Goal: Task Accomplishment & Management: Manage account settings

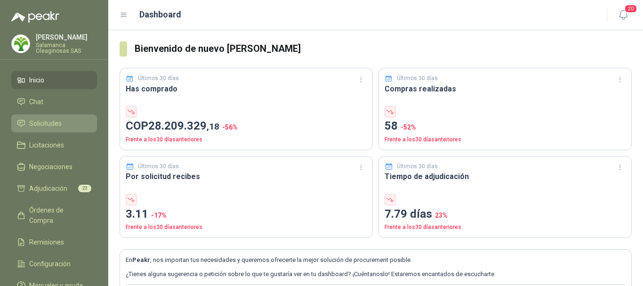
click at [38, 124] on span "Solicitudes" at bounding box center [45, 123] width 32 height 10
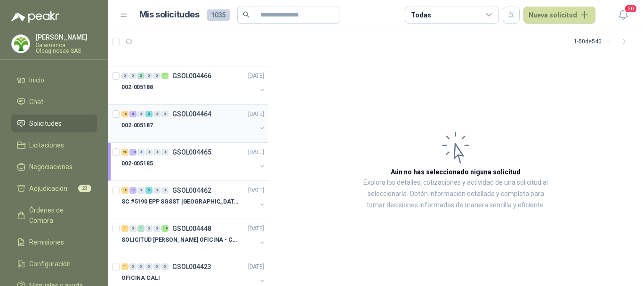
scroll to position [988, 0]
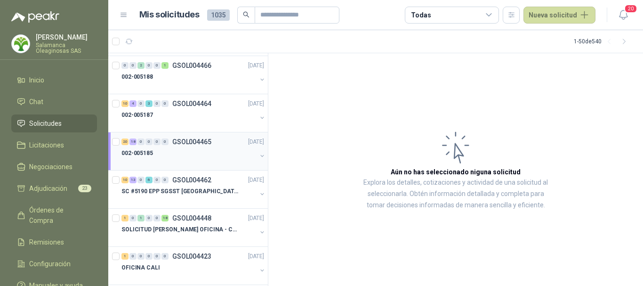
click at [186, 152] on div "002-005185" at bounding box center [188, 152] width 135 height 11
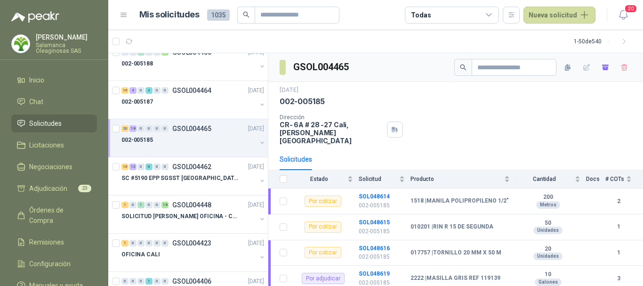
scroll to position [980, 0]
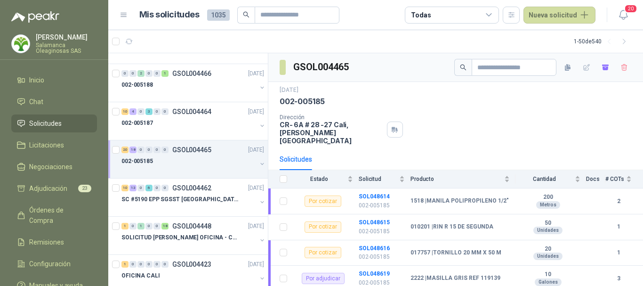
click at [204, 165] on div "002-005185" at bounding box center [188, 160] width 135 height 11
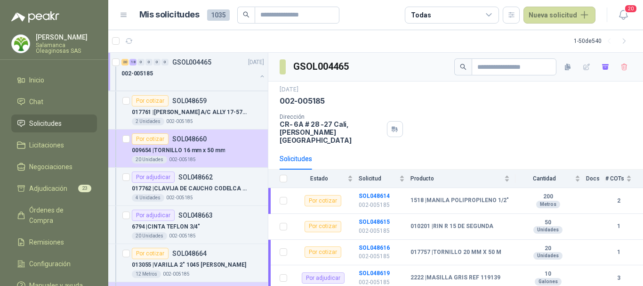
scroll to position [2157, 0]
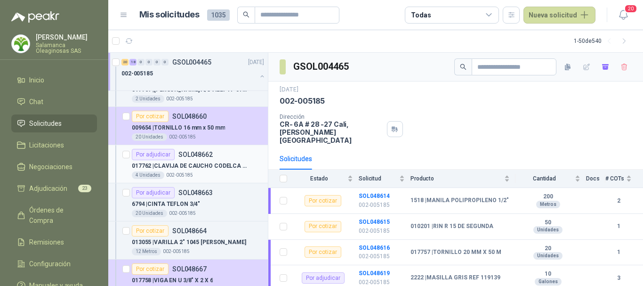
click at [225, 173] on div "4 Unidades 002-005185" at bounding box center [198, 175] width 132 height 8
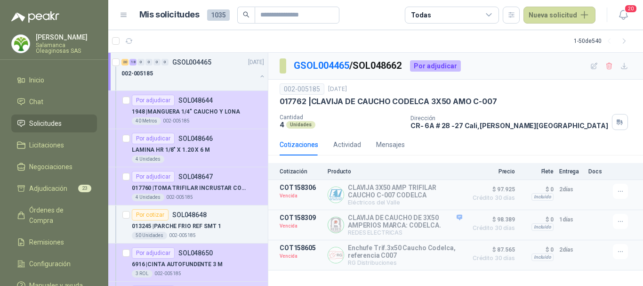
scroll to position [1592, 0]
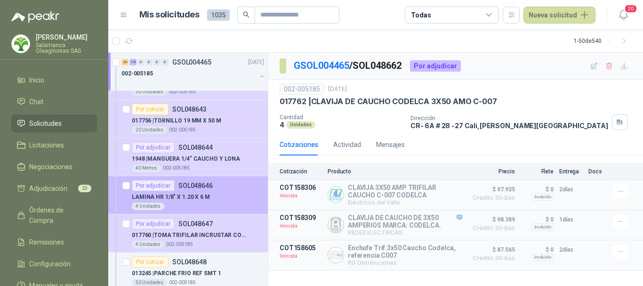
click at [228, 196] on div "LAMINA HR 1/8" X 1.20 X 6 M" at bounding box center [198, 196] width 132 height 11
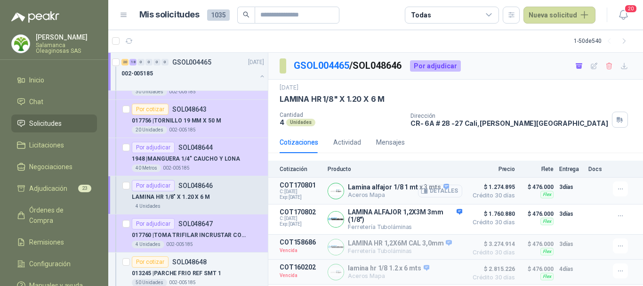
scroll to position [1, 0]
click at [431, 218] on button "Detalles" at bounding box center [440, 219] width 44 height 13
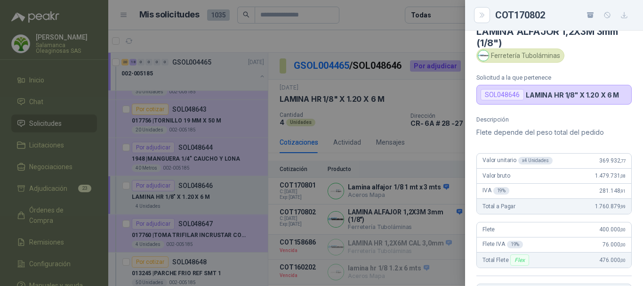
scroll to position [0, 0]
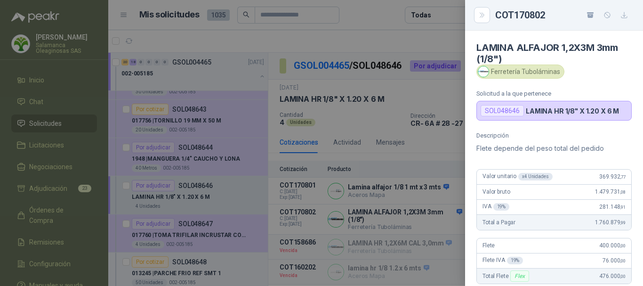
click at [382, 41] on div at bounding box center [321, 143] width 643 height 286
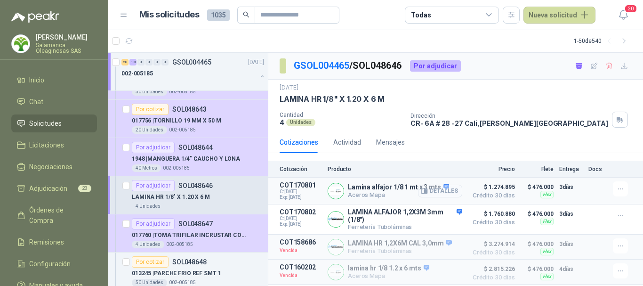
click at [434, 190] on button "Detalles" at bounding box center [440, 190] width 44 height 13
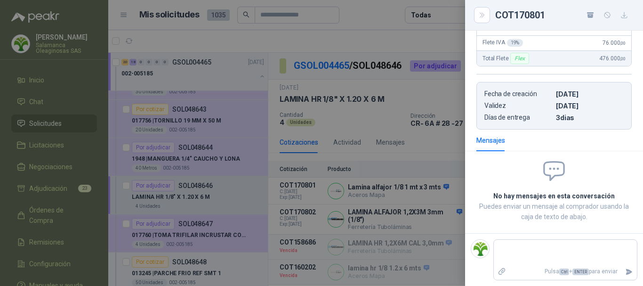
click at [372, 40] on div at bounding box center [321, 143] width 643 height 286
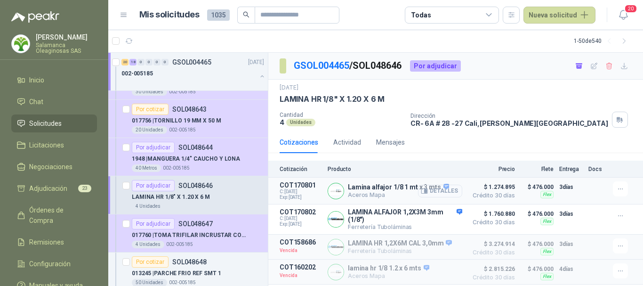
click at [434, 190] on button "Detalles" at bounding box center [440, 190] width 44 height 13
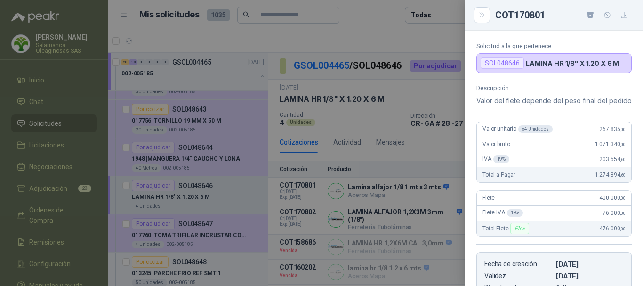
scroll to position [29, 0]
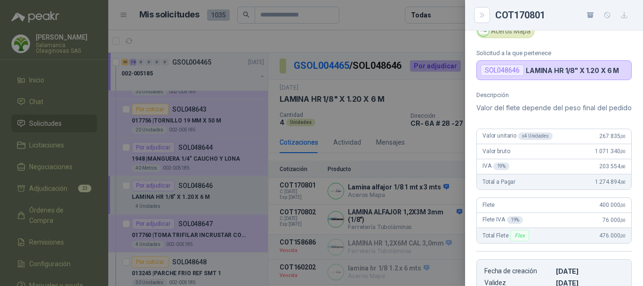
click at [323, 36] on div at bounding box center [321, 143] width 643 height 286
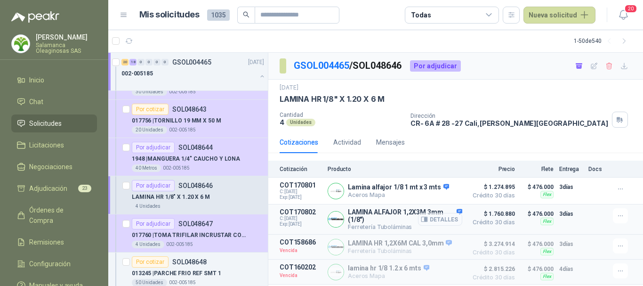
click at [439, 217] on button "Detalles" at bounding box center [440, 219] width 44 height 13
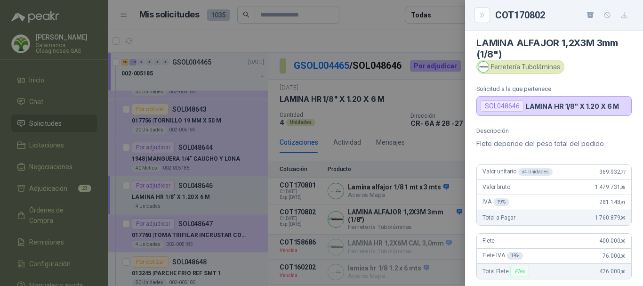
scroll to position [0, 0]
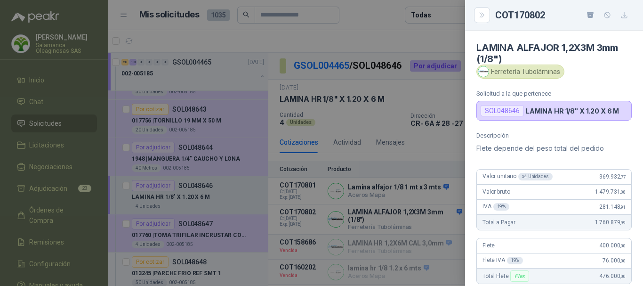
click at [375, 16] on div at bounding box center [321, 143] width 643 height 286
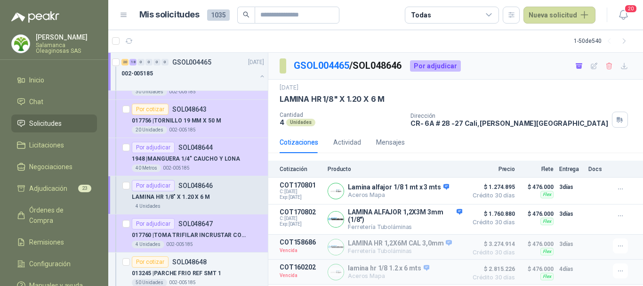
click at [375, 17] on article "Mis solicitudes 1035 Todas Nueva solicitud" at bounding box center [367, 15] width 457 height 17
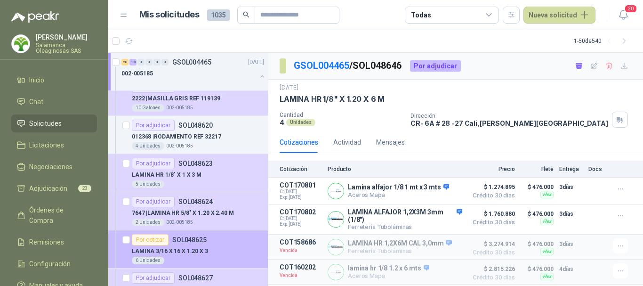
scroll to position [1216, 0]
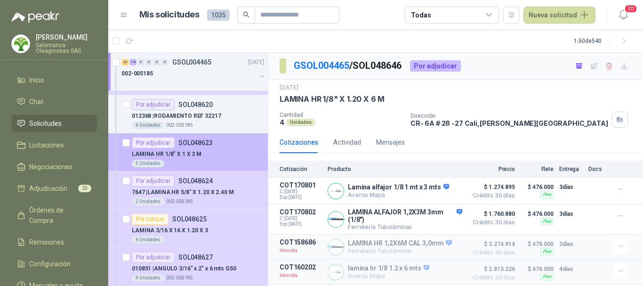
click at [243, 154] on div "LAMINA HR 1/8" X 1 X 3 M" at bounding box center [198, 153] width 132 height 11
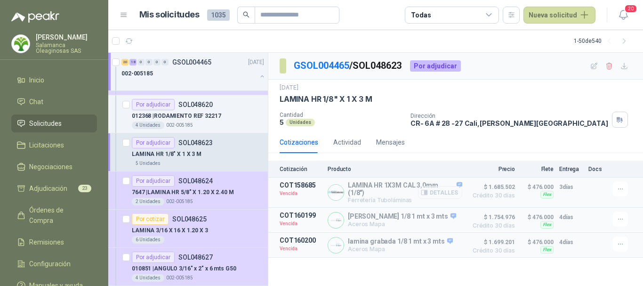
click at [444, 192] on button "Detalles" at bounding box center [440, 192] width 44 height 13
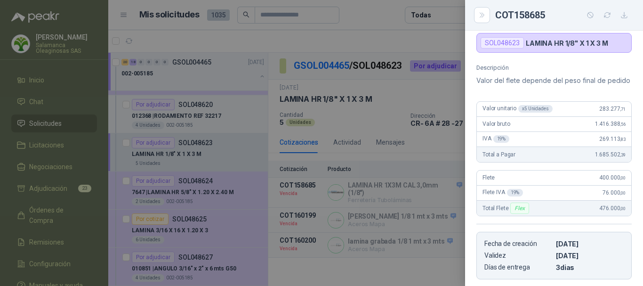
scroll to position [36, 0]
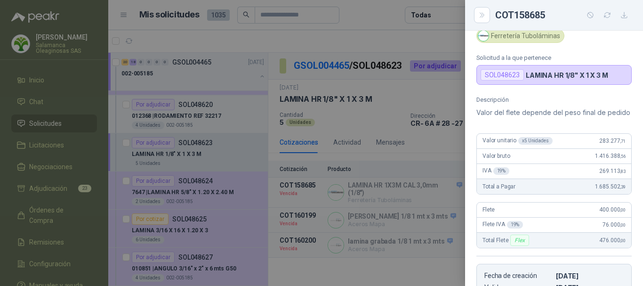
click at [388, 35] on div at bounding box center [321, 143] width 643 height 286
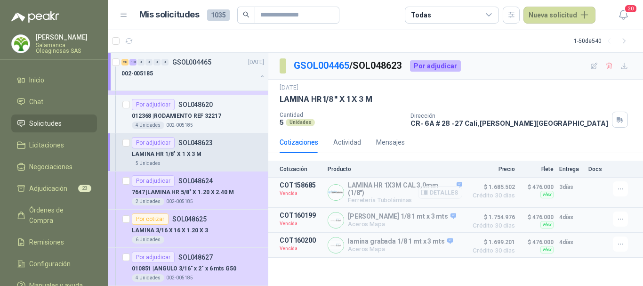
click at [442, 191] on button "Detalles" at bounding box center [440, 192] width 44 height 13
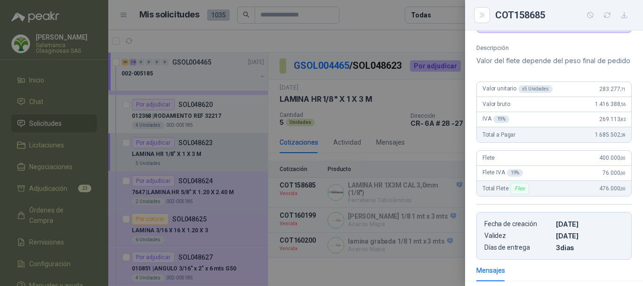
scroll to position [135, 0]
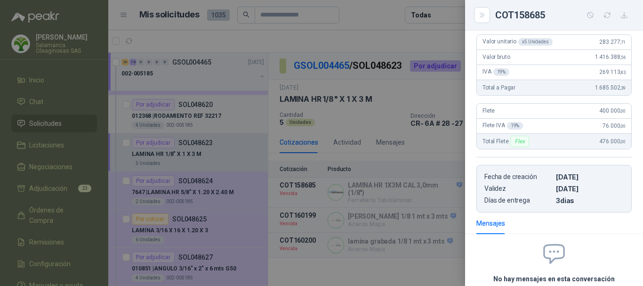
click at [371, 31] on div at bounding box center [321, 143] width 643 height 286
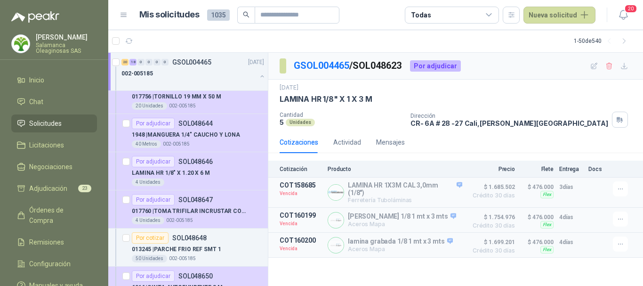
scroll to position [1639, 0]
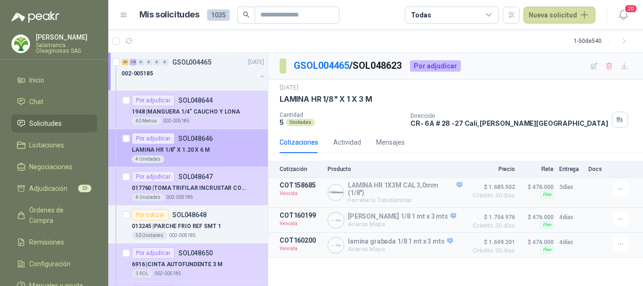
click at [224, 156] on div "4 Unidades" at bounding box center [198, 159] width 132 height 8
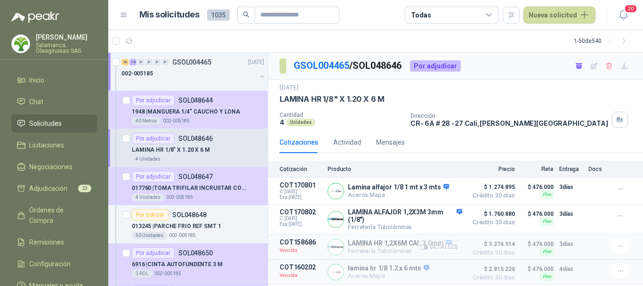
scroll to position [1, 0]
click at [448, 272] on button "Detalles" at bounding box center [440, 271] width 44 height 13
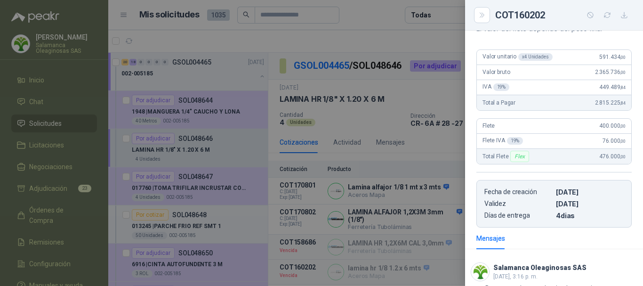
scroll to position [75, 0]
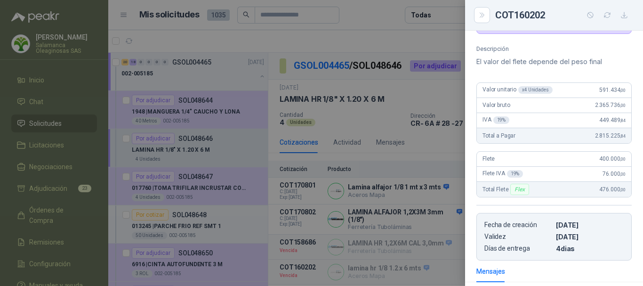
click at [403, 35] on div at bounding box center [321, 143] width 643 height 286
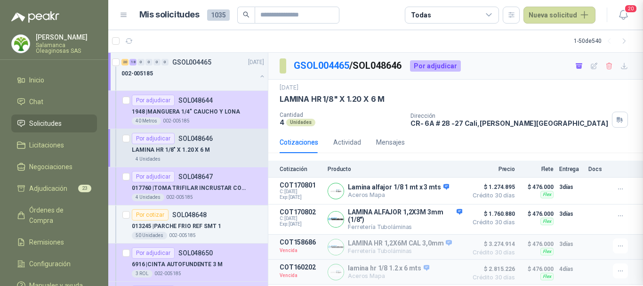
scroll to position [268, 0]
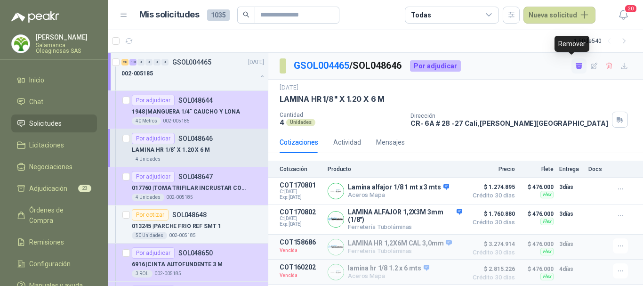
click at [575, 65] on icon "button" at bounding box center [579, 66] width 8 height 8
click at [441, 272] on button "Detalles" at bounding box center [440, 271] width 44 height 13
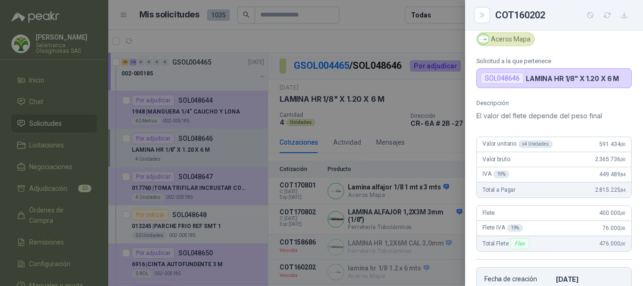
scroll to position [0, 0]
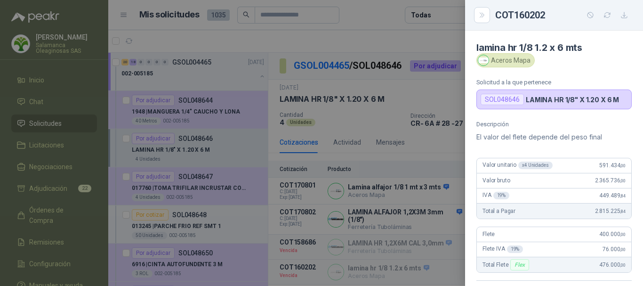
drag, startPoint x: 344, startPoint y: 15, endPoint x: 354, endPoint y: 18, distance: 10.9
click at [345, 15] on div at bounding box center [321, 143] width 643 height 286
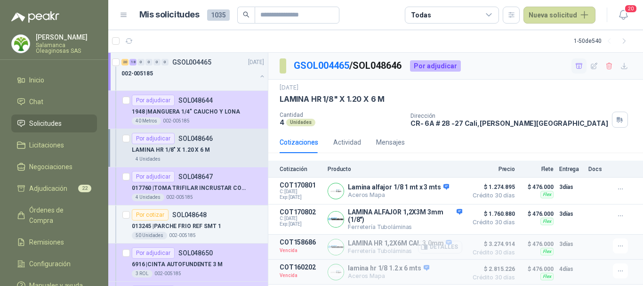
click at [435, 248] on button "Detalles" at bounding box center [440, 246] width 44 height 13
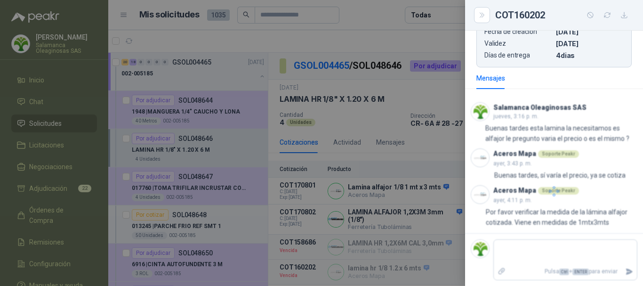
scroll to position [217, 0]
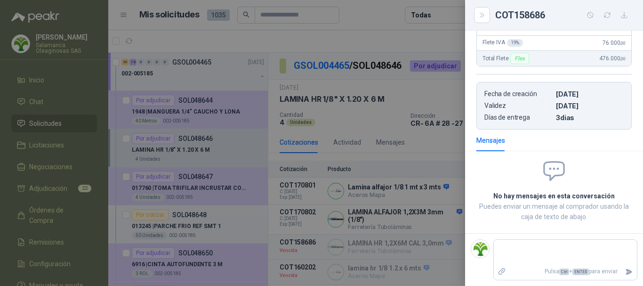
click at [377, 13] on div at bounding box center [321, 143] width 643 height 286
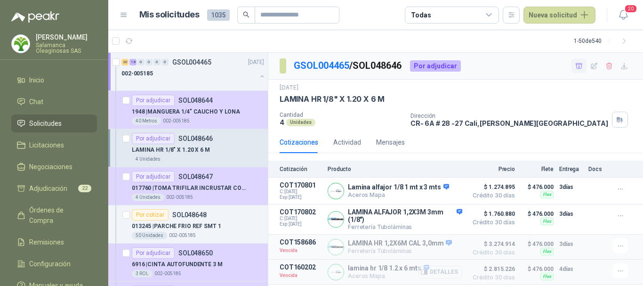
click at [439, 270] on button "Detalles" at bounding box center [440, 271] width 44 height 13
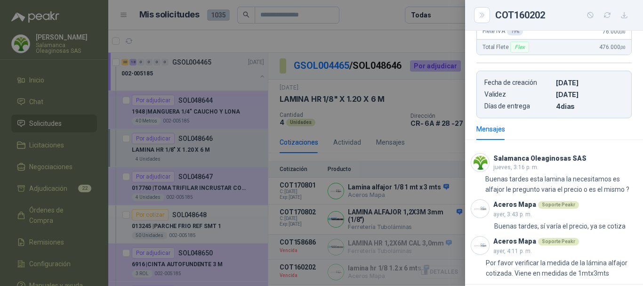
scroll to position [206, 0]
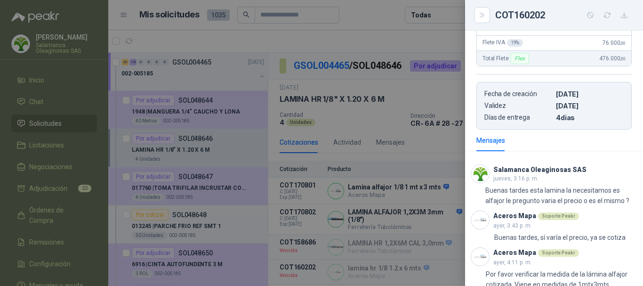
click at [393, 35] on div at bounding box center [321, 143] width 643 height 286
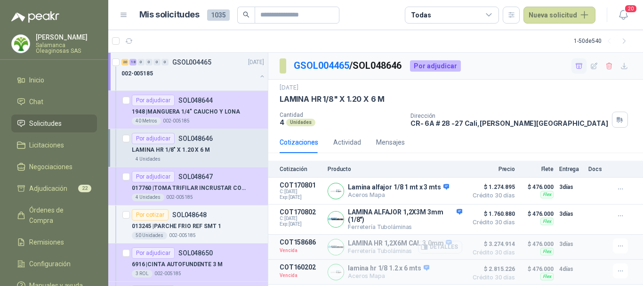
click at [438, 248] on button "Detalles" at bounding box center [440, 246] width 44 height 13
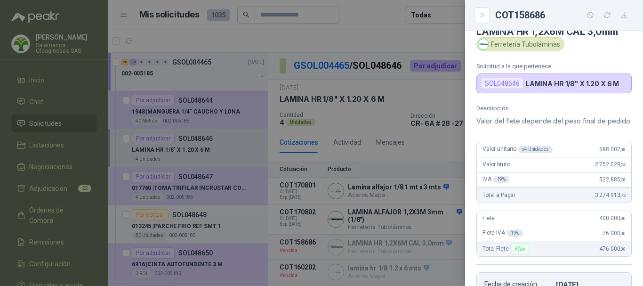
scroll to position [0, 0]
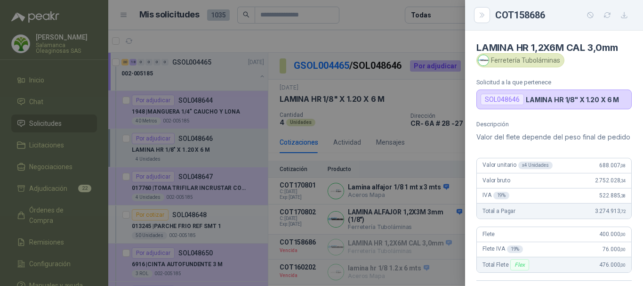
click at [378, 6] on div at bounding box center [321, 143] width 643 height 286
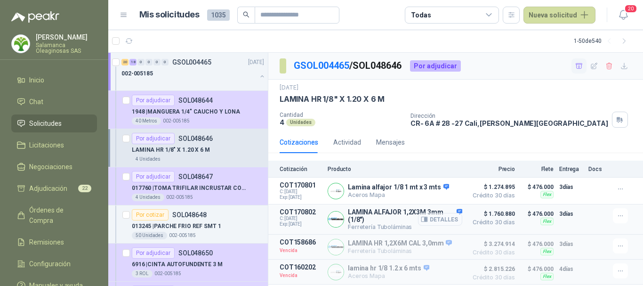
click at [441, 216] on button "Detalles" at bounding box center [440, 219] width 44 height 13
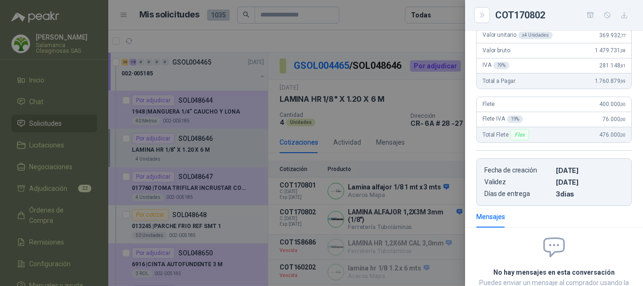
scroll to position [0, 0]
click at [378, 12] on div at bounding box center [321, 143] width 643 height 286
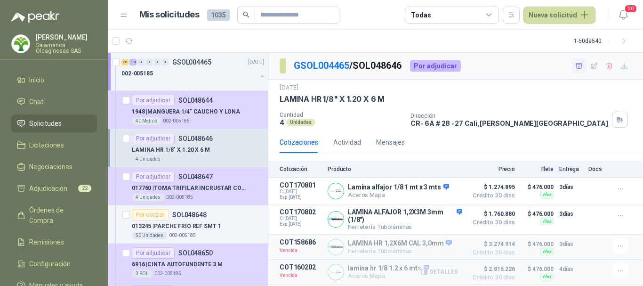
click at [444, 274] on button "Detalles" at bounding box center [440, 271] width 44 height 13
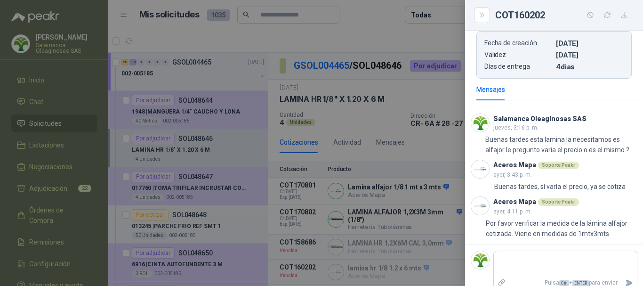
scroll to position [268, 0]
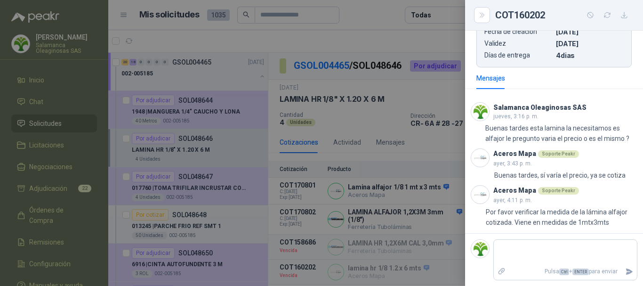
click at [376, 38] on div at bounding box center [321, 143] width 643 height 286
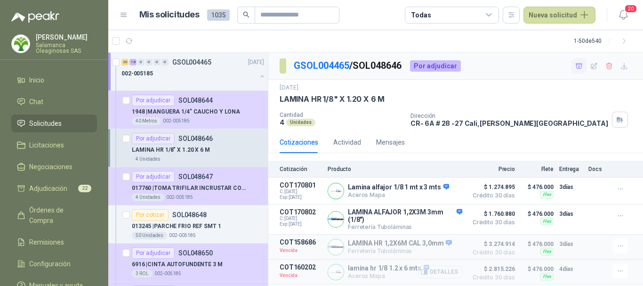
click at [446, 274] on button "Detalles" at bounding box center [440, 271] width 44 height 13
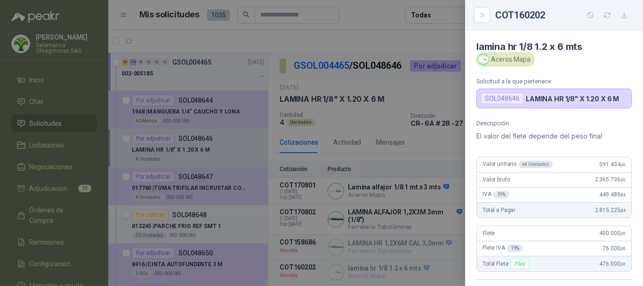
scroll to position [0, 0]
click at [409, 38] on div at bounding box center [321, 143] width 643 height 286
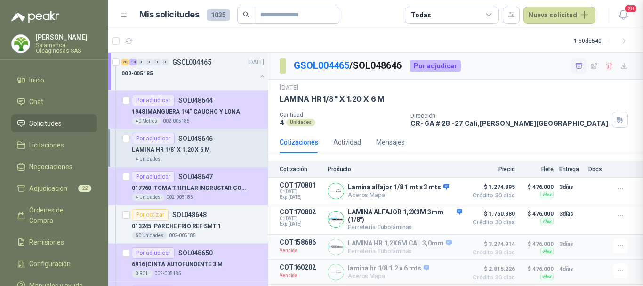
scroll to position [268, 0]
click at [441, 191] on button "Detalles" at bounding box center [440, 190] width 44 height 13
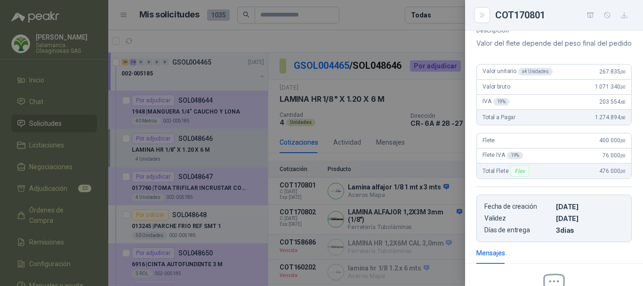
scroll to position [0, 0]
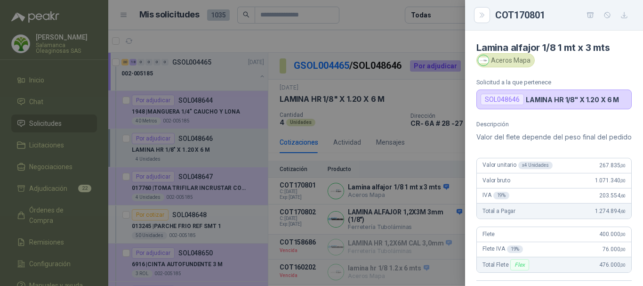
click at [392, 33] on div at bounding box center [321, 143] width 643 height 286
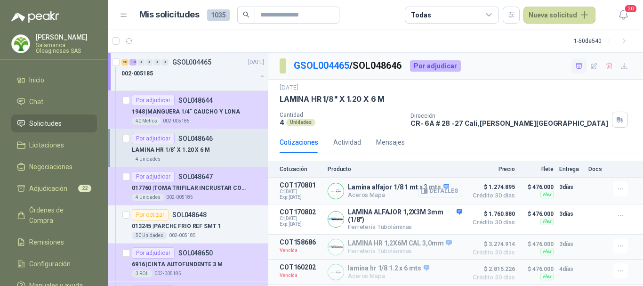
click at [443, 193] on button "Detalles" at bounding box center [440, 190] width 44 height 13
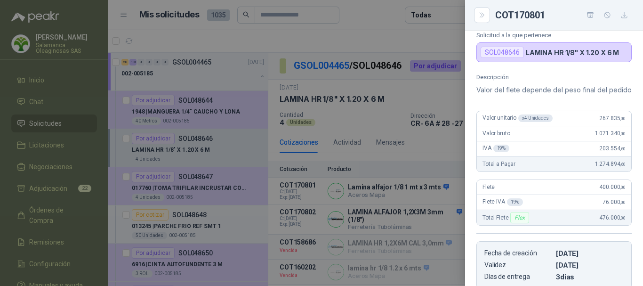
scroll to position [29, 0]
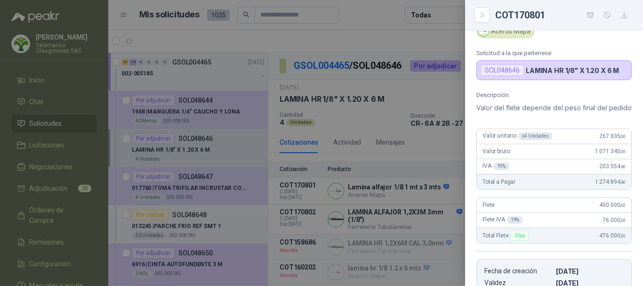
click at [446, 45] on div at bounding box center [321, 143] width 643 height 286
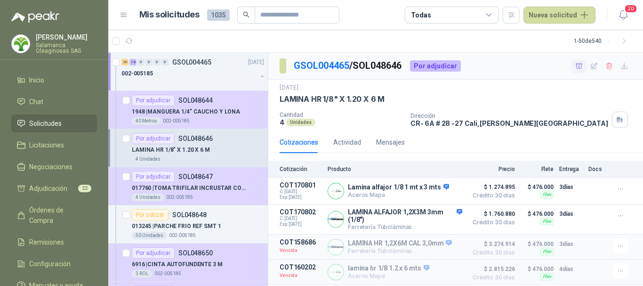
scroll to position [1, 0]
click at [360, 36] on article "1 - 50 de 540" at bounding box center [375, 41] width 535 height 23
click at [421, 38] on article "1 - 50 de 540" at bounding box center [375, 41] width 535 height 23
click at [440, 190] on button "Detalles" at bounding box center [440, 190] width 44 height 13
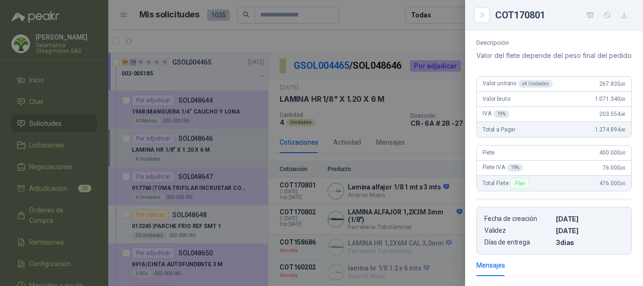
scroll to position [76, 0]
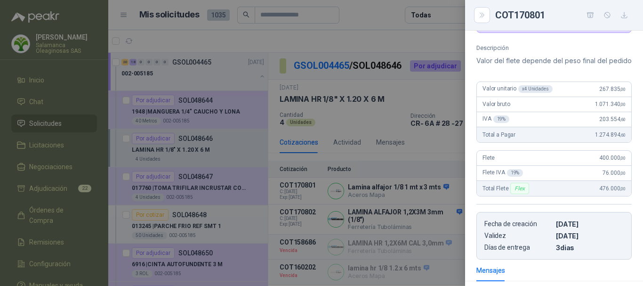
click at [342, 32] on div at bounding box center [321, 143] width 643 height 286
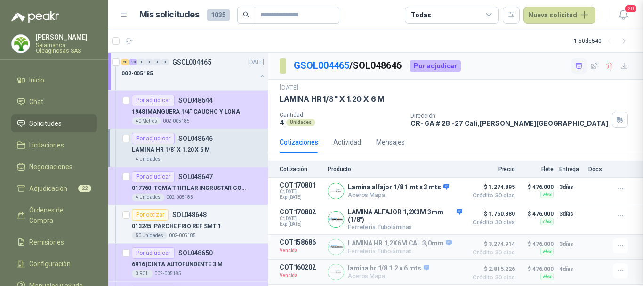
scroll to position [217, 0]
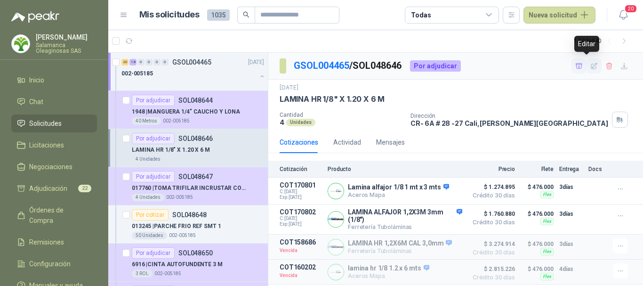
click at [590, 65] on icon "button" at bounding box center [594, 66] width 8 height 8
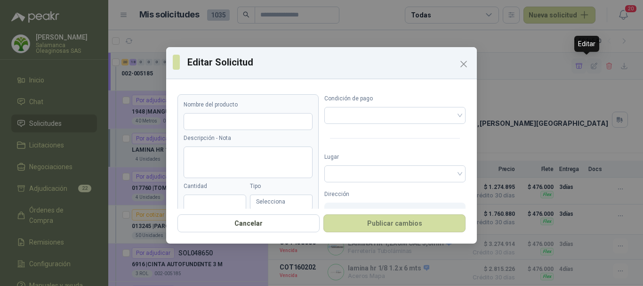
type input "**********"
type input "*"
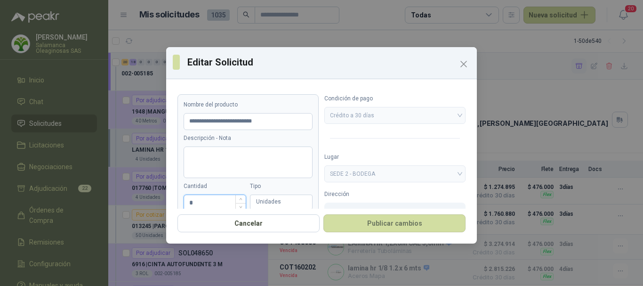
click at [207, 201] on input "*" at bounding box center [215, 203] width 62 height 16
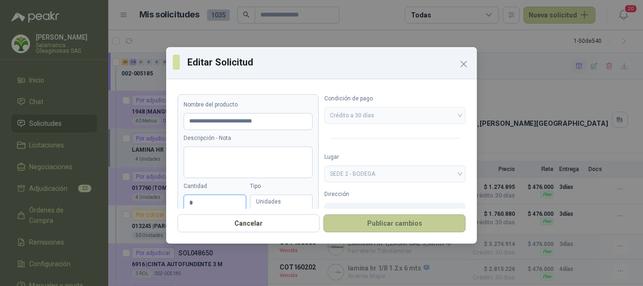
type input "*"
click at [372, 224] on button "Publicar cambios" at bounding box center [394, 223] width 142 height 18
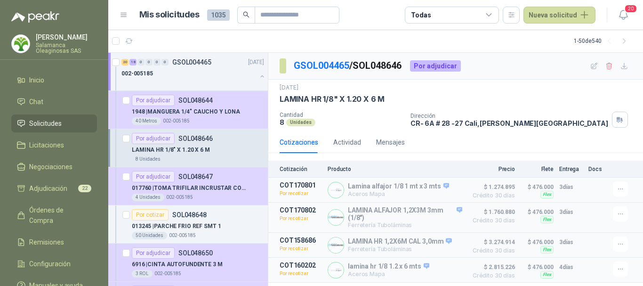
scroll to position [0, 0]
click at [364, 8] on article "Mis solicitudes 1035 Todas Nueva solicitud" at bounding box center [367, 15] width 457 height 17
click at [368, 13] on article "Mis solicitudes 1035 Todas Nueva solicitud" at bounding box center [367, 15] width 457 height 17
click at [226, 44] on article "1 - 50 de 540" at bounding box center [375, 41] width 535 height 23
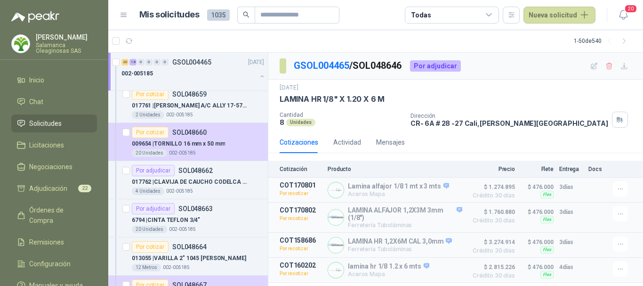
scroll to position [2157, 0]
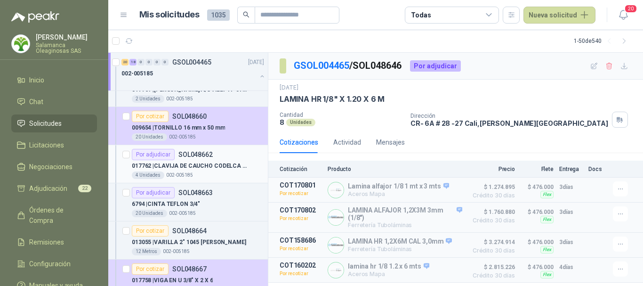
click at [217, 171] on div "4 Unidades 002-005185" at bounding box center [198, 175] width 132 height 8
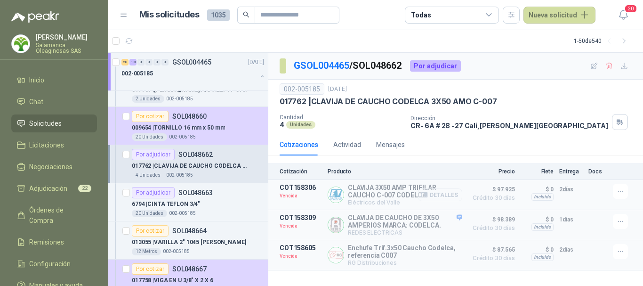
click at [455, 196] on button "Detalles" at bounding box center [440, 194] width 44 height 13
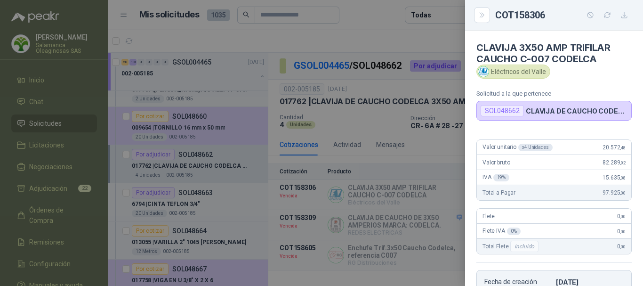
click at [389, 41] on div at bounding box center [321, 143] width 643 height 286
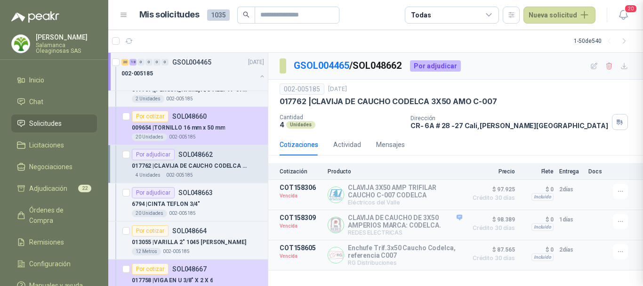
scroll to position [211, 0]
click at [451, 196] on button "Detalles" at bounding box center [440, 194] width 44 height 13
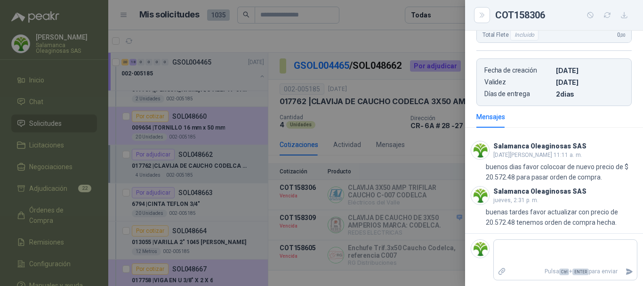
click at [412, 42] on div at bounding box center [321, 143] width 643 height 286
